Goal: Transaction & Acquisition: Purchase product/service

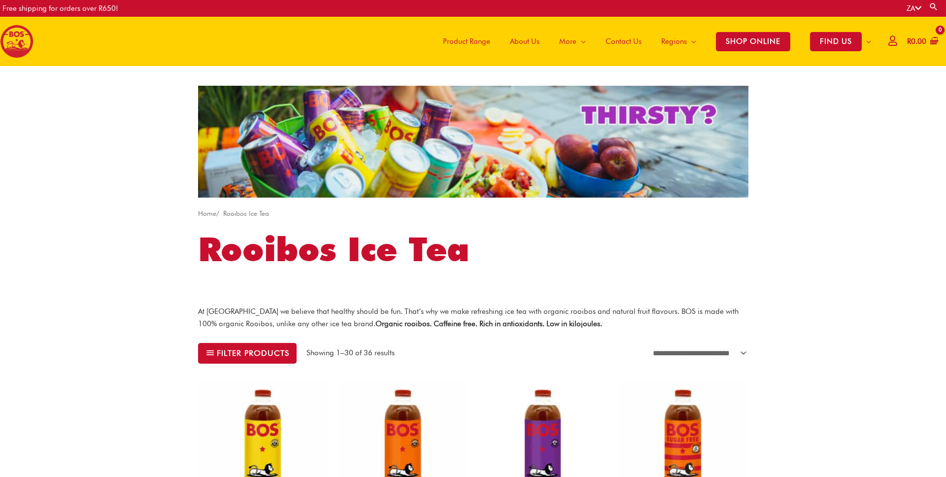
click at [474, 41] on span "Product Range" at bounding box center [466, 42] width 47 height 30
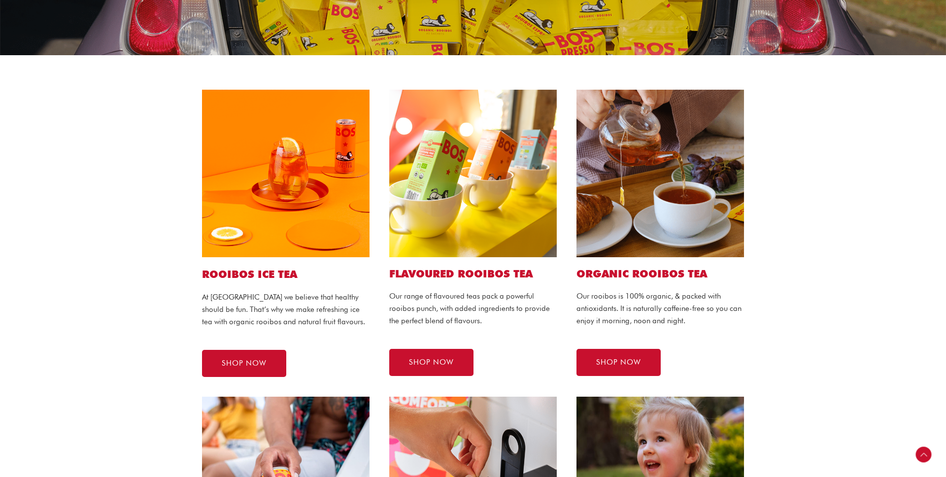
scroll to position [166, 0]
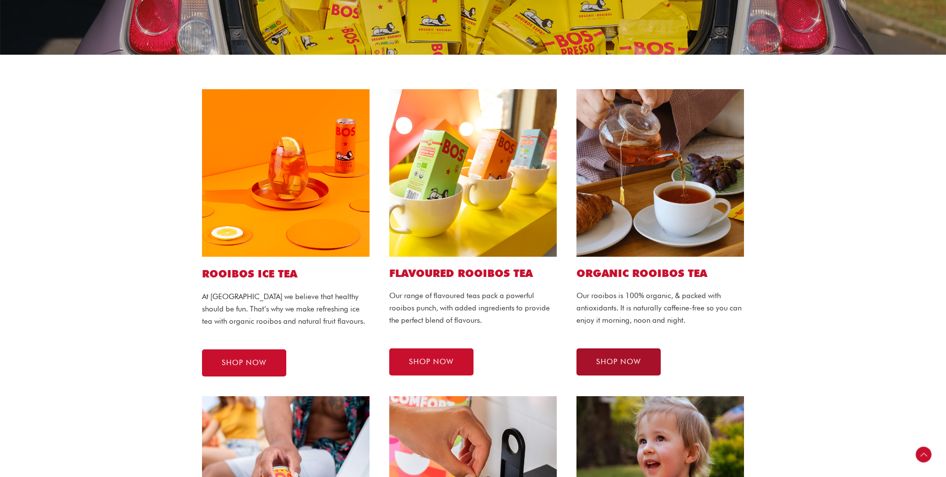
click at [623, 363] on span "SHOP NOW" at bounding box center [618, 361] width 45 height 7
